Goal: Task Accomplishment & Management: Manage account settings

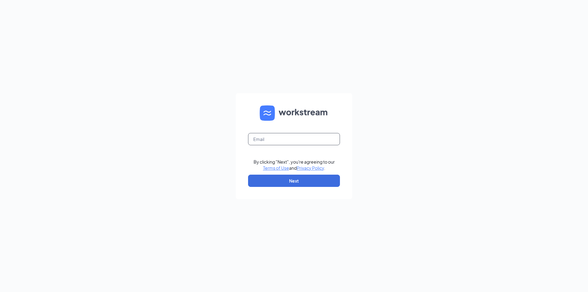
click at [303, 142] on input "text" at bounding box center [294, 139] width 92 height 12
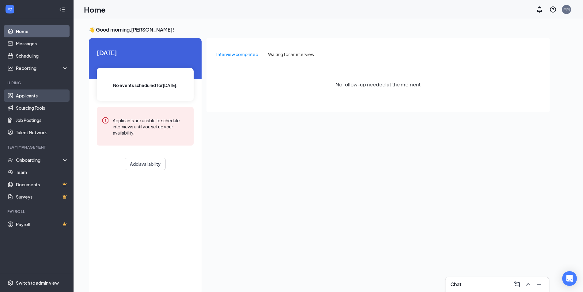
click at [25, 97] on link "Applicants" at bounding box center [42, 95] width 52 height 12
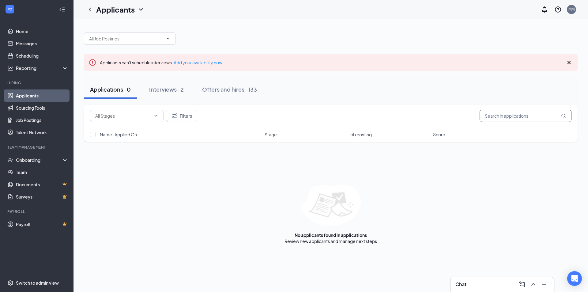
click at [506, 112] on input "text" at bounding box center [525, 116] width 92 height 12
type input "i"
type input "[PERSON_NAME]"
click at [252, 90] on div "Offers and hires · 1 / 133" at bounding box center [250, 89] width 62 height 8
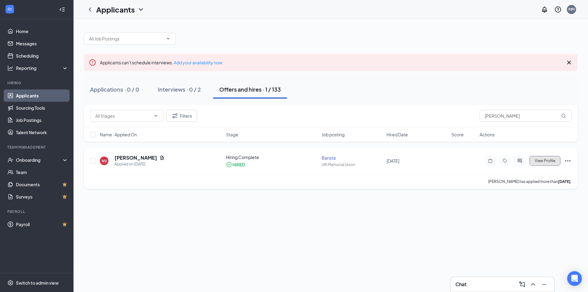
click at [553, 160] on span "View Profile" at bounding box center [544, 161] width 21 height 4
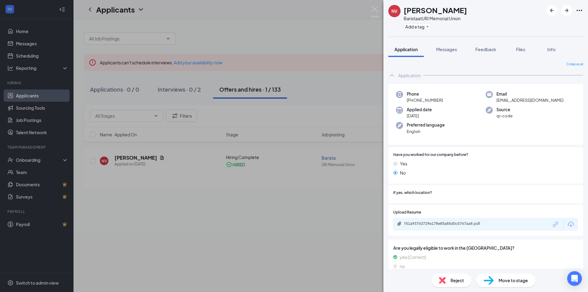
click at [330, 211] on div "NV [PERSON_NAME] Barista at [GEOGRAPHIC_DATA] Add a tag Application Messages Fe…" at bounding box center [294, 146] width 588 height 292
